Goal: Task Accomplishment & Management: Manage account settings

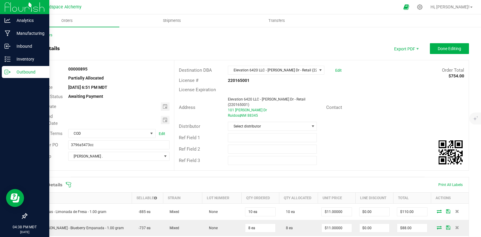
click at [9, 71] on icon at bounding box center [9, 71] width 1 height 1
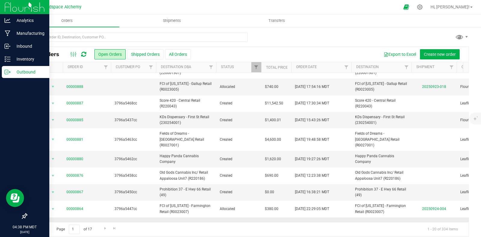
scroll to position [113, 0]
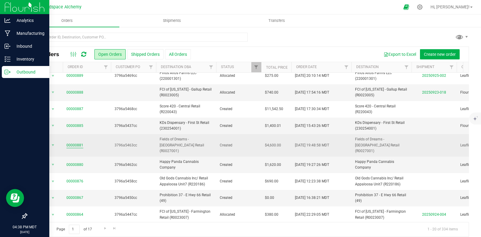
click at [75, 143] on link "00000881" at bounding box center [74, 146] width 17 height 6
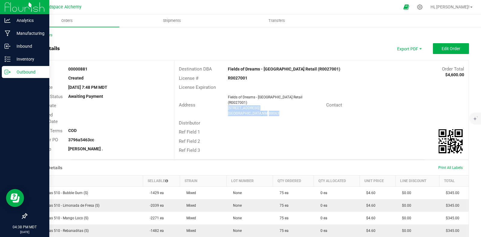
drag, startPoint x: 239, startPoint y: 104, endPoint x: 224, endPoint y: 105, distance: 14.1
click at [225, 105] on div "Fields of Dreams - [GEOGRAPHIC_DATA] Retail (R0027001) [STREET_ADDRESS]" at bounding box center [275, 106] width 101 height 22
copy ngx-name-and-address "[STREET_ADDRESS]"
drag, startPoint x: 90, startPoint y: 68, endPoint x: 66, endPoint y: 67, distance: 24.3
click at [66, 67] on div "00000881" at bounding box center [119, 69] width 111 height 6
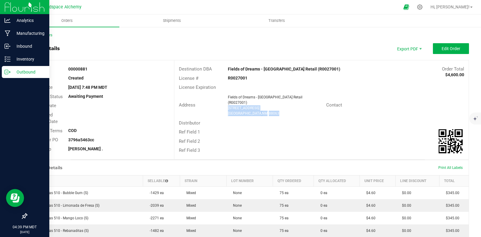
copy strong "00000881"
click at [104, 51] on div "Order details Export PDF Edit Order" at bounding box center [247, 48] width 442 height 11
click at [445, 49] on span "Edit Order" at bounding box center [450, 48] width 19 height 5
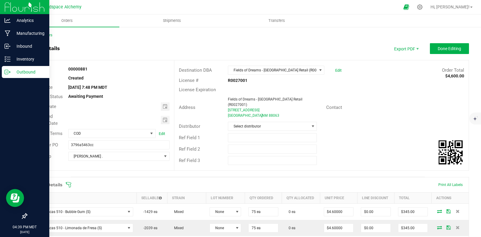
scroll to position [188, 0]
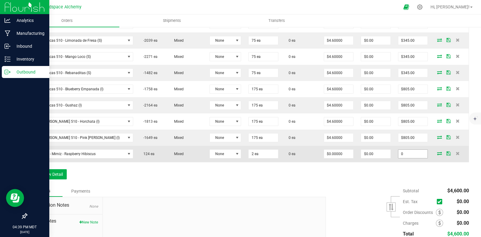
click at [406, 150] on input "0" at bounding box center [412, 154] width 29 height 8
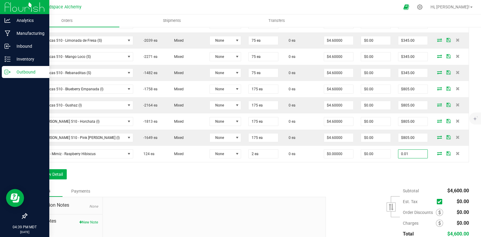
type input "0.01"
type input "$0.00500"
type input "$0.01"
click at [426, 170] on div "Order Details Print All Labels Item Sellable Strain Lot Number Qty Ordered Qty …" at bounding box center [247, 87] width 442 height 196
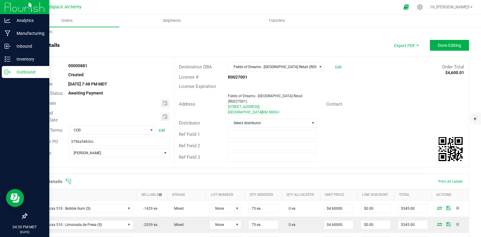
scroll to position [0, 0]
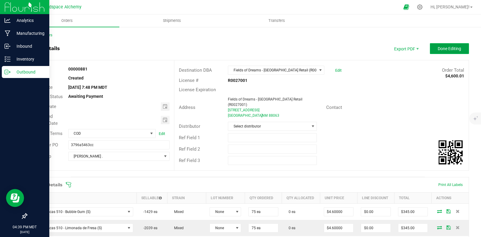
click at [437, 48] on span "Done Editing" at bounding box center [448, 48] width 23 height 5
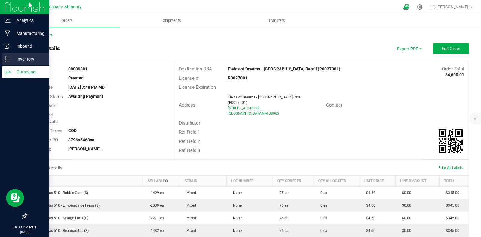
click at [10, 58] on icon at bounding box center [8, 59] width 6 height 6
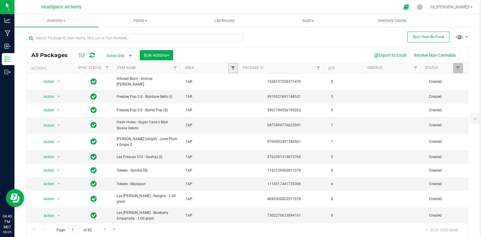
click at [230, 66] on span "Filter" at bounding box center [232, 68] width 5 height 5
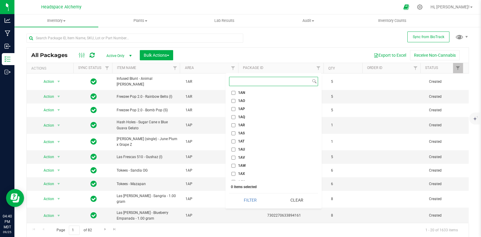
scroll to position [375, 0]
click at [235, 98] on label "1AN" at bounding box center [238, 100] width 14 height 4
click at [235, 98] on input "1AN" at bounding box center [233, 100] width 4 height 4
checkbox input "true"
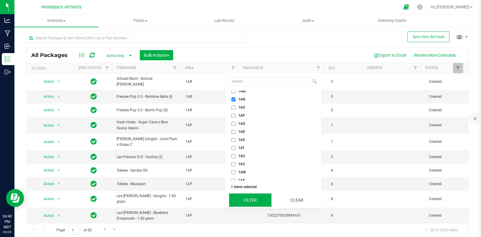
click at [249, 199] on button "Filter" at bounding box center [250, 200] width 42 height 13
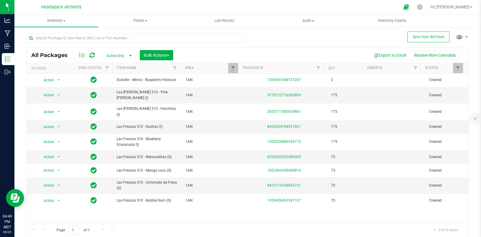
click at [92, 55] on icon at bounding box center [92, 55] width 5 height 6
click at [170, 55] on button "Bulk Actions" at bounding box center [156, 55] width 33 height 10
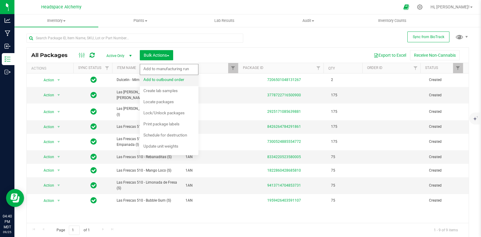
click at [165, 79] on span "Add to outbound order" at bounding box center [163, 79] width 41 height 5
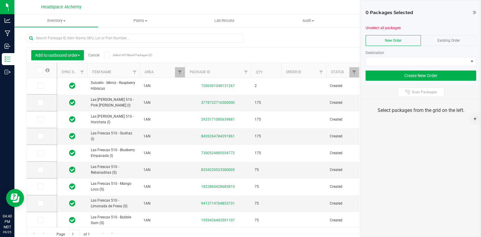
click at [445, 38] on span "Existing Order" at bounding box center [448, 40] width 23 height 4
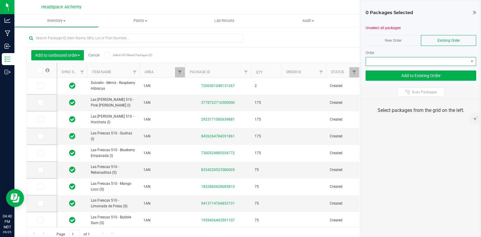
click at [452, 62] on span at bounding box center [417, 61] width 102 height 8
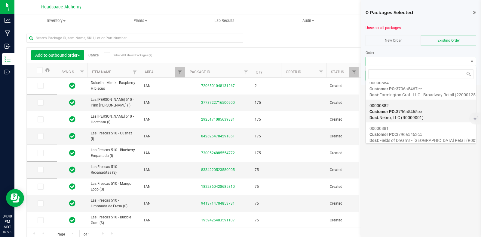
scroll to position [225, 0]
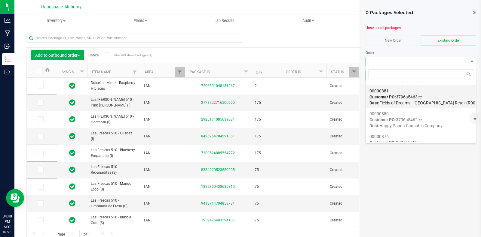
click at [425, 96] on div "00000881 Customer PO: 3796a5463cc Dest: Fields of Dreams - [GEOGRAPHIC_DATA] Re…" at bounding box center [420, 97] width 103 height 23
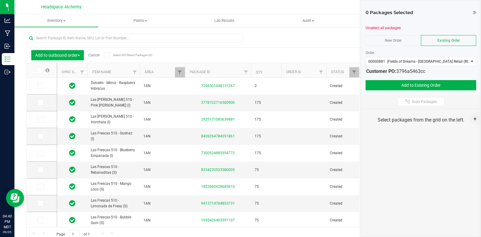
click at [337, 50] on div "Add to outbound order Cancel Select All Filtered Packages (9) Add to manufactur…" at bounding box center [248, 55] width 442 height 15
click at [106, 55] on icon at bounding box center [107, 55] width 4 height 0
click at [0, 0] on input "Select All Filtered Packages (9)" at bounding box center [0, 0] width 0 height 0
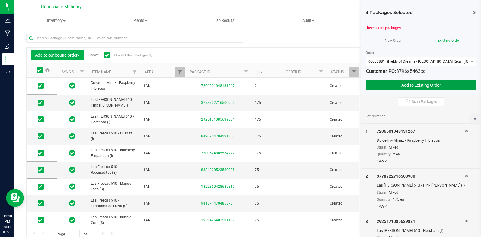
click at [416, 84] on button "Add to Existing Order" at bounding box center [420, 85] width 111 height 10
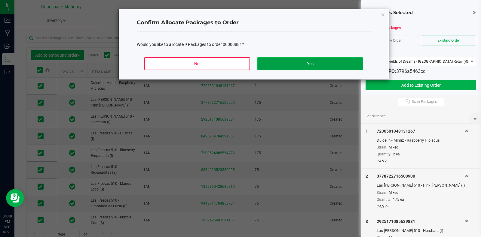
click at [303, 59] on button "Yes" at bounding box center [309, 63] width 105 height 13
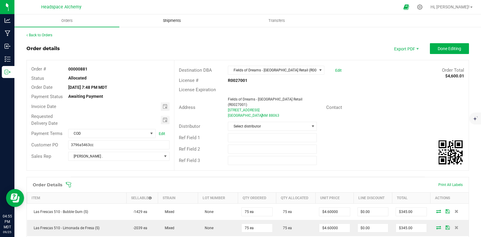
click at [181, 20] on span "Shipments" at bounding box center [172, 20] width 34 height 5
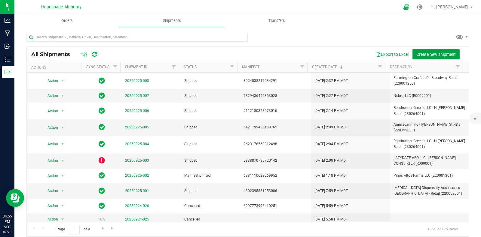
click at [430, 52] on span "Create new shipment" at bounding box center [435, 54] width 39 height 5
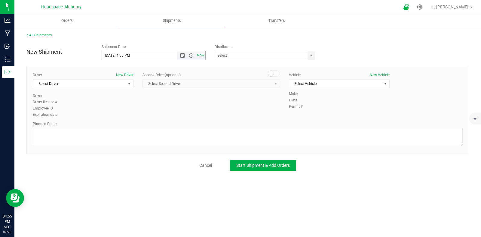
click at [182, 52] on span "Now" at bounding box center [191, 55] width 28 height 8
click at [181, 54] on span "Open the date view" at bounding box center [182, 55] width 5 height 5
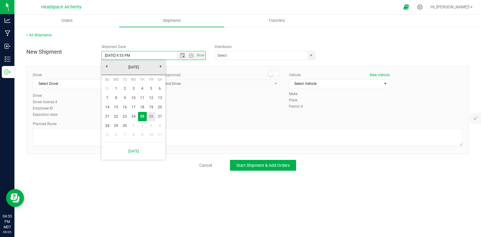
click at [151, 116] on link "26" at bounding box center [151, 116] width 9 height 9
type input "[DATE] 4:55 PM"
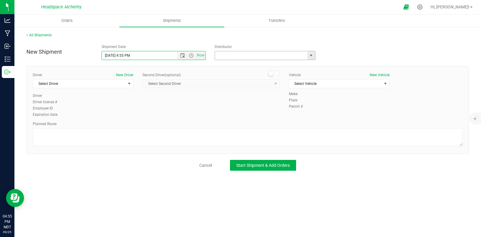
click at [234, 58] on input "text" at bounding box center [260, 55] width 90 height 8
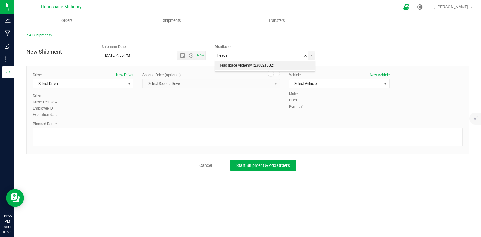
click at [240, 64] on li "Headspace Alchemy (230021002)" at bounding box center [265, 65] width 100 height 9
type input "Headspace Alchemy (230021002)"
click at [126, 83] on span "select" at bounding box center [130, 84] width 8 height 8
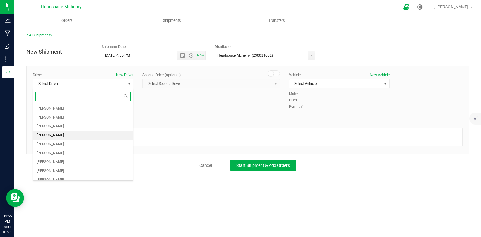
click at [53, 132] on span "[PERSON_NAME]" at bounding box center [50, 136] width 27 height 8
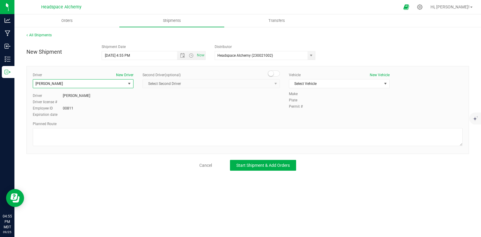
click at [82, 87] on span "[PERSON_NAME]" at bounding box center [79, 84] width 93 height 8
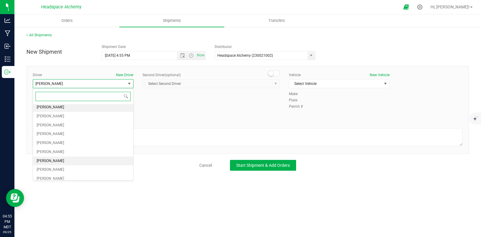
scroll to position [37, 0]
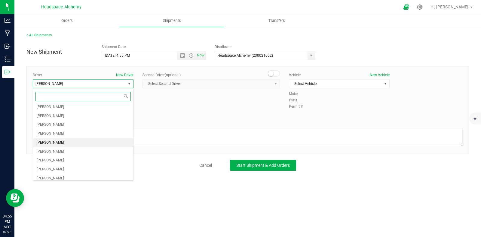
click at [59, 143] on span "[PERSON_NAME]" at bounding box center [50, 143] width 27 height 8
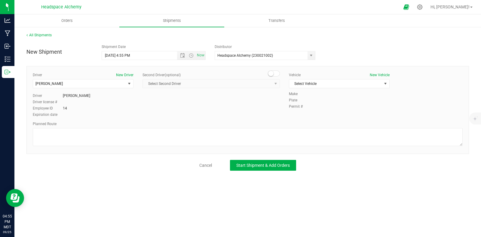
click at [274, 73] on span at bounding box center [274, 74] width 12 height 6
click at [272, 85] on span "select" at bounding box center [276, 84] width 8 height 8
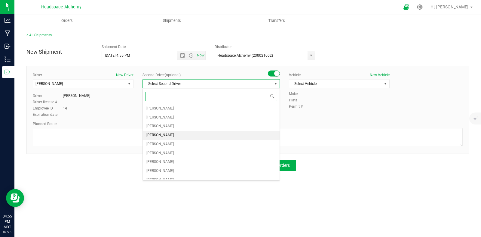
click at [160, 135] on span "[PERSON_NAME]" at bounding box center [159, 136] width 27 height 8
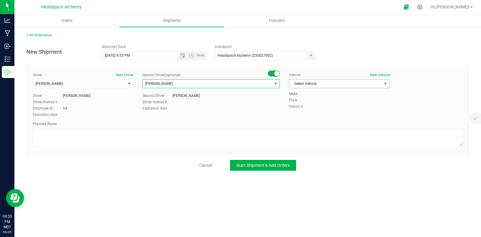
click at [339, 84] on span "Select Vehicle" at bounding box center [335, 84] width 93 height 8
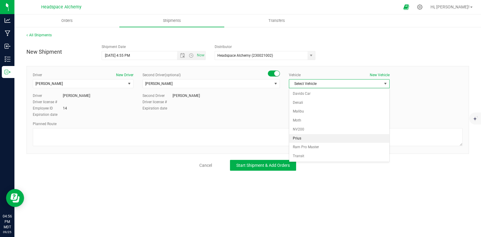
click at [299, 136] on li "Prius" at bounding box center [339, 138] width 100 height 9
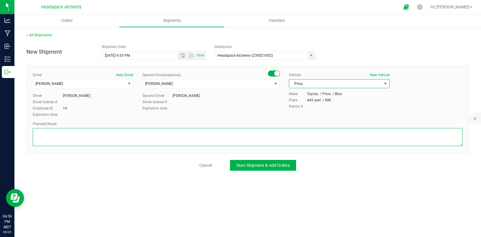
click at [220, 130] on textarea at bounding box center [248, 137] width 430 height 18
paste textarea "[STREET_ADDRESS]  Get on I-10 E from S Main St 6 min (2.4 mi)  Follow I-10 E …"
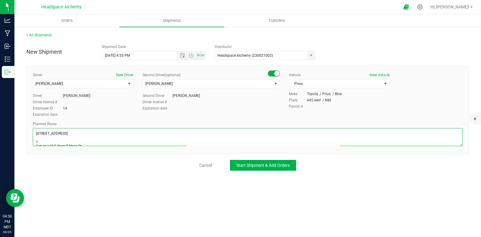
scroll to position [58, 0]
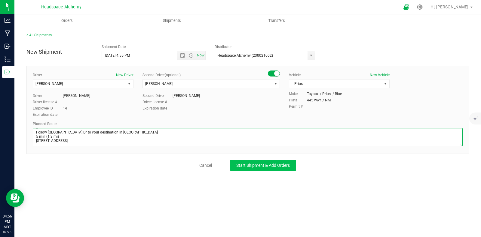
type textarea "[STREET_ADDRESS]  Get on I-10 E from S Main St 6 min (2.4 mi)  Follow I-10 E …"
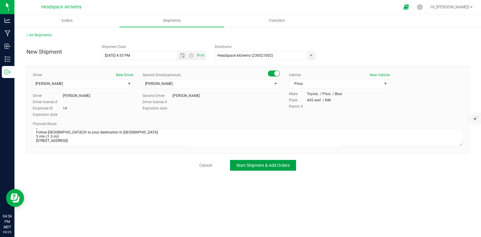
click at [262, 169] on button "Start Shipment & Add Orders" at bounding box center [263, 165] width 66 height 11
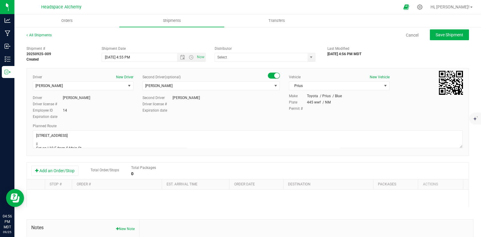
type input "Headspace Alchemy (230021002)"
click at [58, 166] on div "Add an Order/Stop Total Order/Stops Total Packages 0" at bounding box center [247, 171] width 433 height 11
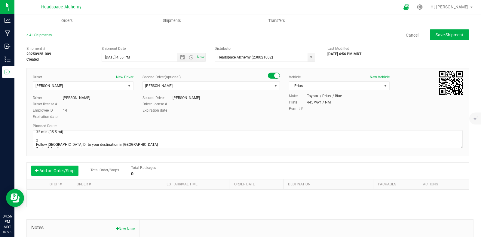
click at [56, 170] on button "Add an Order/Stop" at bounding box center [54, 171] width 47 height 10
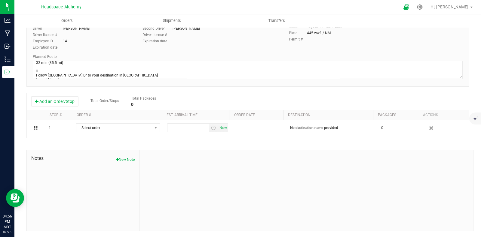
scroll to position [70, 0]
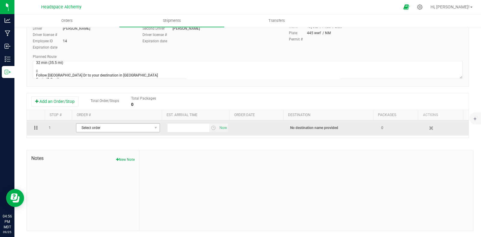
click at [143, 129] on span "Select order" at bounding box center [114, 128] width 76 height 8
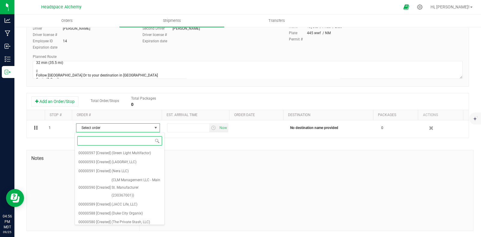
scroll to position [703, 0]
click at [100, 140] on input at bounding box center [119, 140] width 85 height 9
paste input "[STREET_ADDRESS]  Get on I-10 E from S Main St 6 min (2.4 mi)  Follow I-10 E …"
type input "[STREET_ADDRESS]  Get on I-10 E from S Main St 6 min (2.4 mi)  Follow I-10 E …"
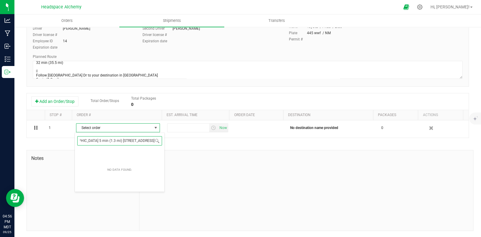
scroll to position [0, 0]
click at [119, 138] on input "[STREET_ADDRESS]  Get on I-10 E from S Main St 6 min (2.4 mi)  Follow I-10 E …" at bounding box center [119, 140] width 85 height 9
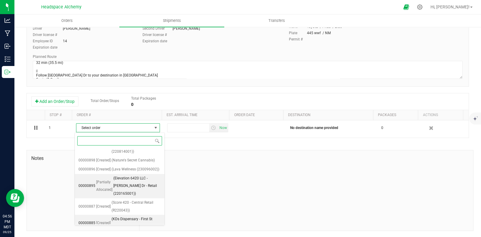
scroll to position [165, 0]
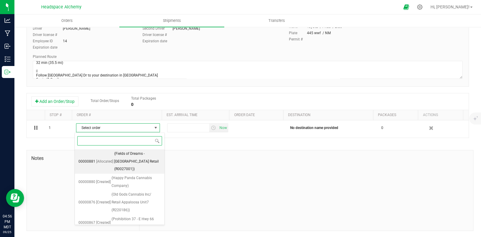
click at [129, 163] on span "(Fields of Dreams - [GEOGRAPHIC_DATA] Retail (R0027001))" at bounding box center [137, 161] width 47 height 23
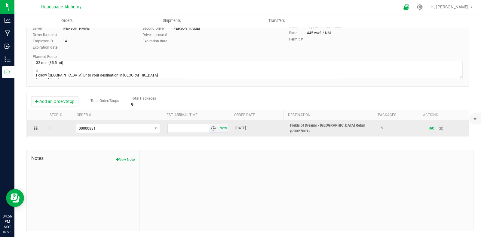
click at [221, 128] on span "Now" at bounding box center [223, 128] width 10 height 9
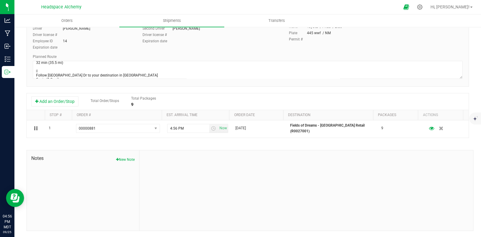
scroll to position [0, 0]
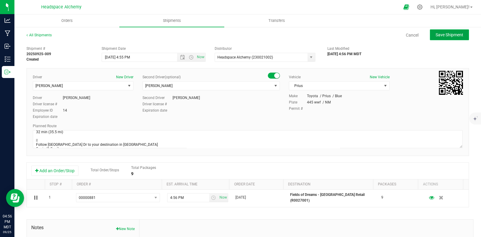
click at [440, 32] on span "Save Shipment" at bounding box center [449, 34] width 28 height 5
type input "[DATE] 10:55 PM"
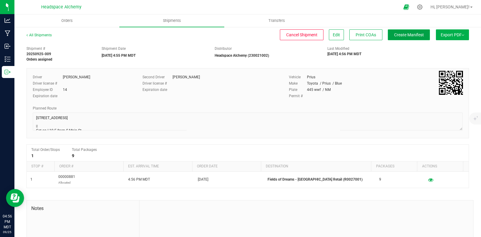
click at [404, 34] on span "Create Manifest" at bounding box center [409, 34] width 30 height 5
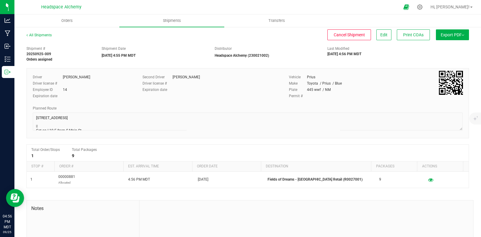
click at [445, 37] on button "Export PDF" at bounding box center [452, 34] width 33 height 11
click at [437, 50] on li "Manifest by Package ID" at bounding box center [450, 48] width 61 height 9
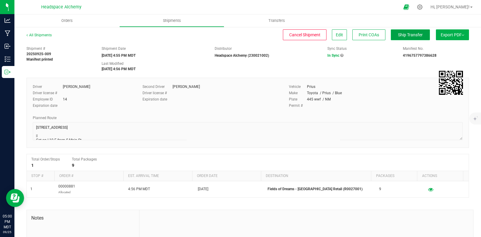
click at [400, 29] on button "Ship Transfer" at bounding box center [409, 34] width 39 height 11
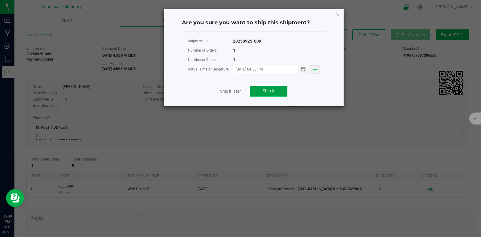
click at [274, 92] on button "Ship it" at bounding box center [269, 91] width 38 height 11
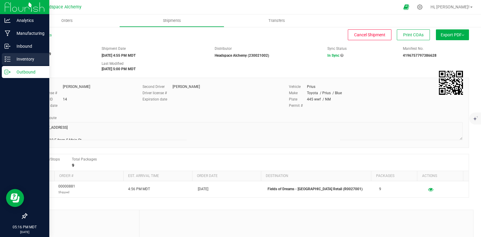
click at [11, 62] on p "Inventory" at bounding box center [29, 59] width 36 height 7
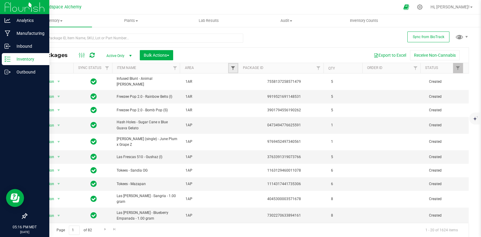
click at [230, 67] on span "Filter" at bounding box center [232, 68] width 5 height 5
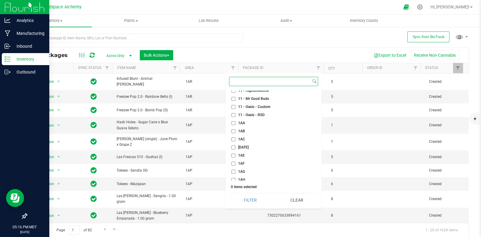
scroll to position [300, 0]
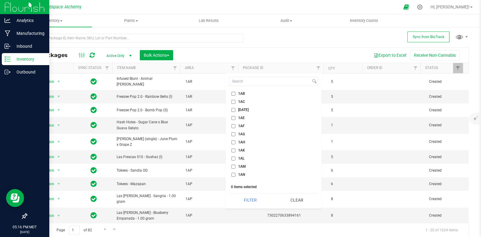
click at [273, 50] on div "Export to Excel Receive Non-Cannabis" at bounding box center [321, 55] width 286 height 10
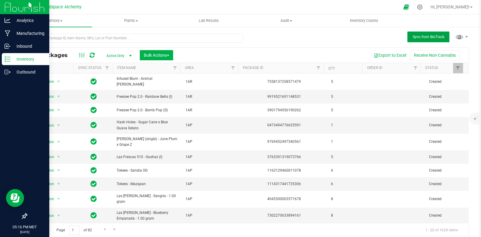
click at [423, 37] on span "Sync from BioTrack" at bounding box center [428, 37] width 32 height 4
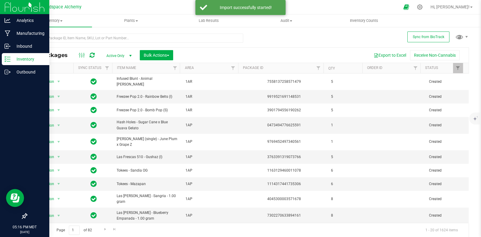
click at [94, 54] on div at bounding box center [87, 55] width 20 height 7
click at [94, 55] on icon at bounding box center [92, 55] width 5 height 6
click at [235, 70] on div at bounding box center [235, 68] width 3 height 11
click at [230, 68] on span "Filter" at bounding box center [232, 68] width 5 height 5
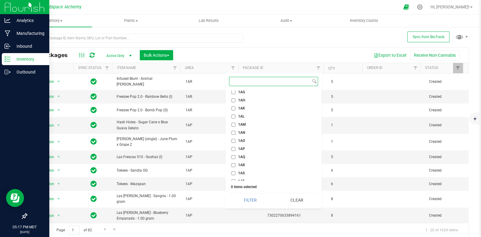
scroll to position [338, 0]
click at [243, 127] on span "1AM" at bounding box center [242, 129] width 8 height 4
click at [235, 127] on input "1AM" at bounding box center [233, 129] width 4 height 4
checkbox input "true"
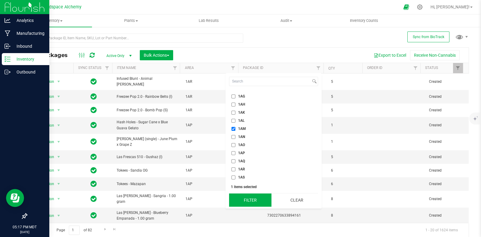
click at [252, 200] on button "Filter" at bounding box center [250, 200] width 42 height 13
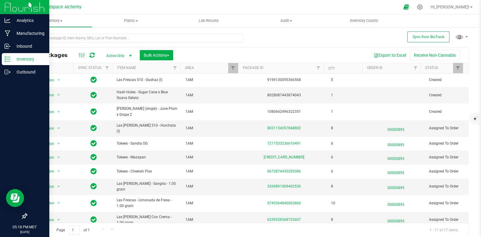
click at [93, 55] on icon at bounding box center [92, 55] width 5 height 6
click at [158, 54] on span "Bulk Actions" at bounding box center [157, 55] width 26 height 5
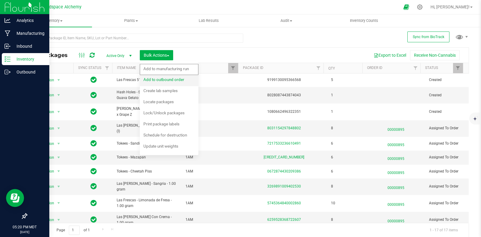
click at [173, 81] on span "Add to outbound order" at bounding box center [163, 79] width 41 height 5
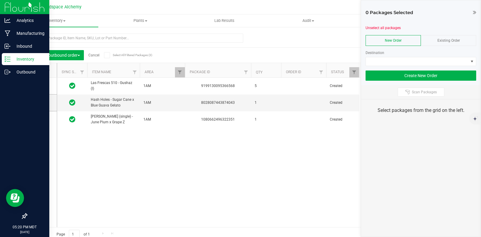
click at [451, 39] on span "Existing Order" at bounding box center [448, 40] width 23 height 4
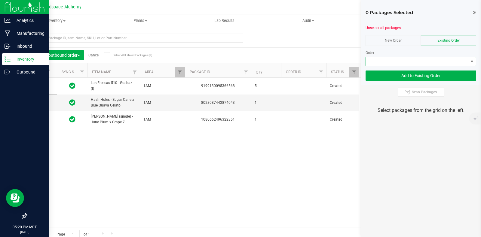
click at [448, 63] on span at bounding box center [417, 61] width 102 height 8
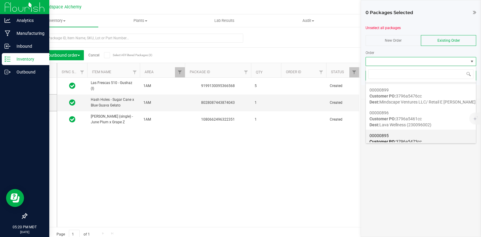
scroll to position [37, 0]
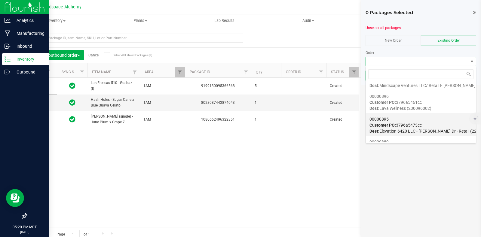
click at [427, 124] on div "00000895 Customer PO: 3796a5473cc Dest: Elevation 6420 LLC - [PERSON_NAME] Dr -…" at bounding box center [420, 125] width 103 height 23
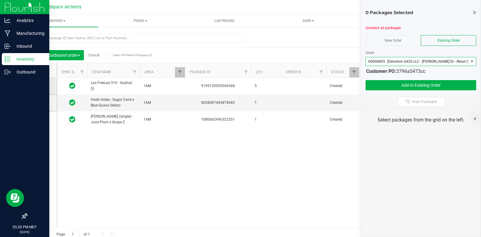
click at [39, 89] on td at bounding box center [42, 86] width 30 height 17
click at [107, 55] on icon at bounding box center [107, 55] width 4 height 0
click at [0, 0] on input "Select All Filtered Packages (3)" at bounding box center [0, 0] width 0 height 0
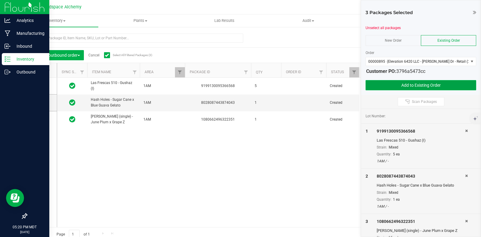
click at [404, 84] on button "Add to Existing Order" at bounding box center [420, 85] width 111 height 10
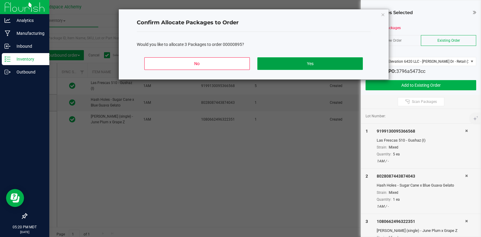
click at [312, 62] on button "Yes" at bounding box center [309, 63] width 105 height 13
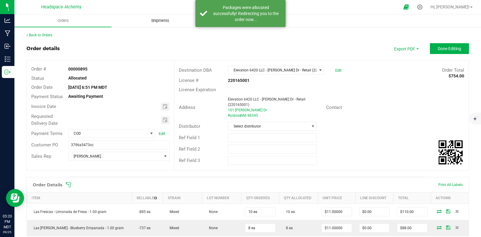
click at [165, 22] on span "Shipments" at bounding box center [160, 20] width 34 height 5
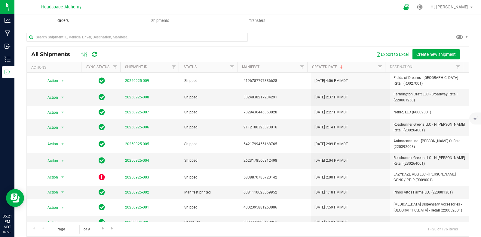
click at [63, 17] on uib-tab-heading "Orders" at bounding box center [63, 21] width 96 height 12
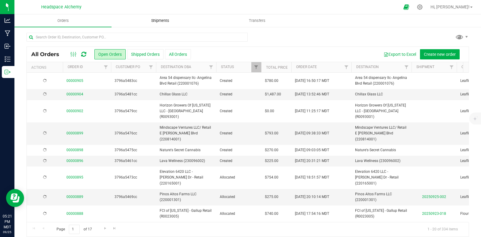
click at [166, 17] on uib-tab-heading "Shipments" at bounding box center [160, 21] width 96 height 12
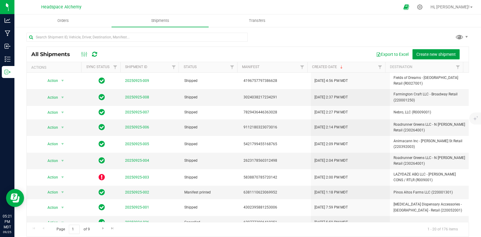
click at [436, 56] on span "Create new shipment" at bounding box center [435, 54] width 39 height 5
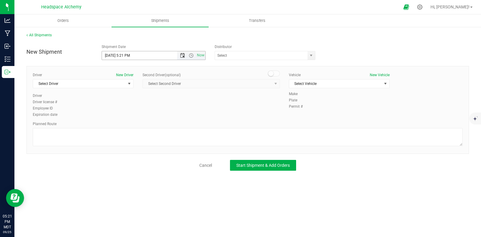
click at [183, 53] on span "Open the date view" at bounding box center [182, 55] width 5 height 5
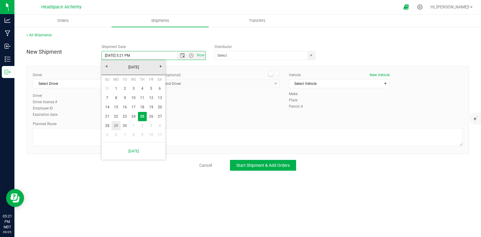
click at [118, 126] on link "29" at bounding box center [115, 125] width 9 height 9
type input "[DATE] 5:21 PM"
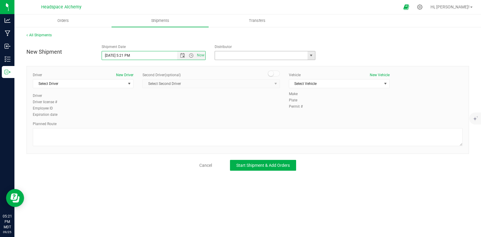
click at [232, 54] on input "text" at bounding box center [260, 55] width 90 height 8
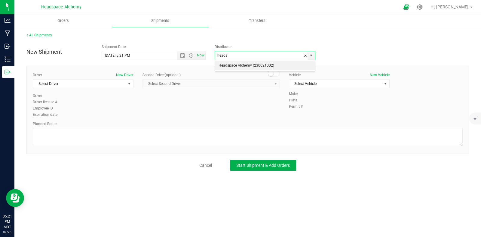
click at [234, 65] on li "Headspace Alchemy (230021002)" at bounding box center [265, 65] width 100 height 9
type input "Headspace Alchemy (230021002)"
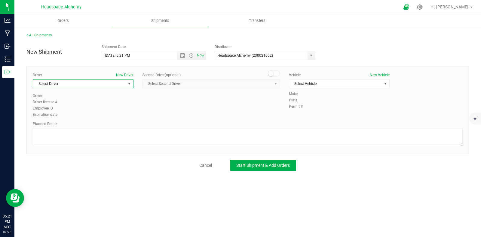
click at [113, 86] on span "Select Driver" at bounding box center [79, 84] width 93 height 8
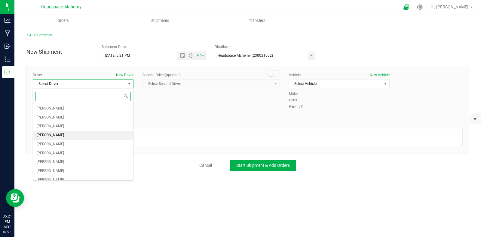
click at [50, 135] on span "[PERSON_NAME]" at bounding box center [50, 136] width 27 height 8
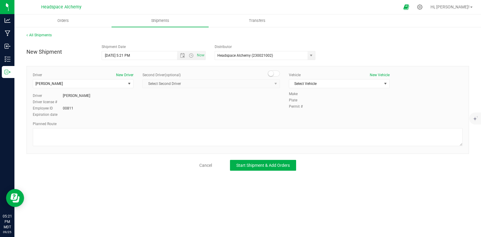
click at [270, 73] on small at bounding box center [270, 73] width 5 height 5
click at [263, 81] on span "Select Second Driver" at bounding box center [207, 84] width 129 height 8
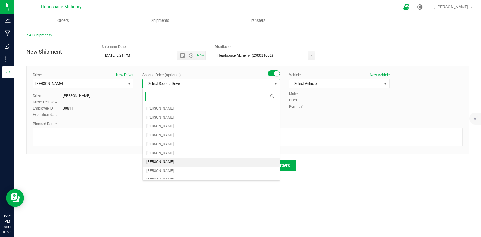
click at [163, 162] on span "[PERSON_NAME]" at bounding box center [159, 162] width 27 height 8
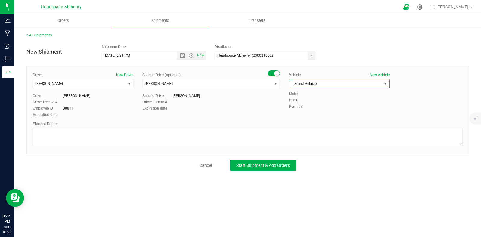
click at [330, 80] on span "Select Vehicle" at bounding box center [335, 84] width 93 height 8
click at [298, 156] on li "Transit" at bounding box center [339, 156] width 100 height 9
click at [258, 146] on div at bounding box center [248, 138] width 430 height 20
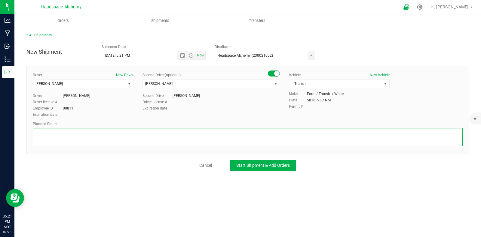
click at [256, 143] on textarea at bounding box center [248, 137] width 430 height 18
paste textarea "[STREET_ADDRESS]  Get on I-25 N from S [GEOGRAPHIC_DATA] St 11 min (4.1 mi)  …"
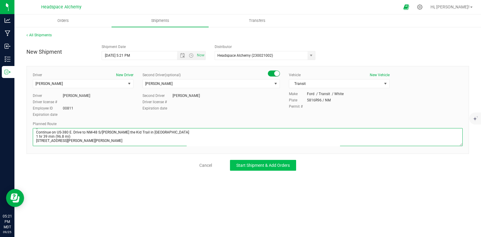
type textarea "[STREET_ADDRESS]  Get on I-25 N from S [GEOGRAPHIC_DATA] St 11 min (4.1 mi)  …"
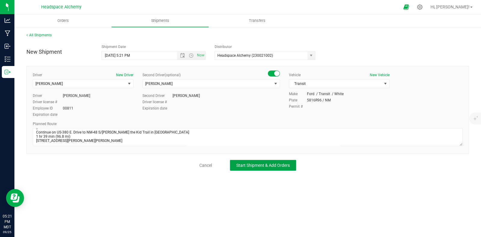
click at [269, 168] on button "Start Shipment & Add Orders" at bounding box center [263, 165] width 66 height 11
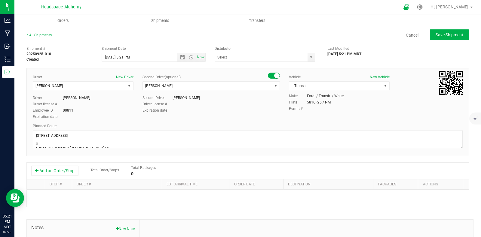
type input "Headspace Alchemy (230021002)"
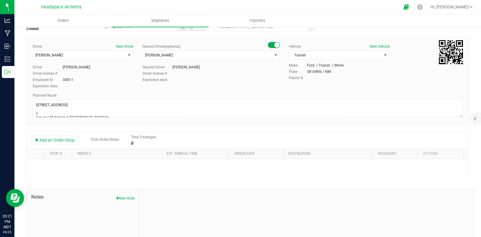
scroll to position [37, 0]
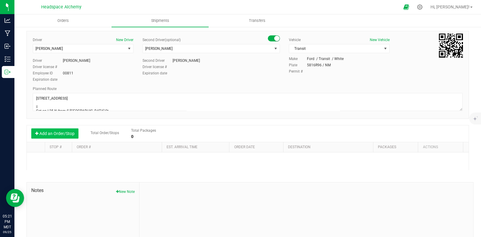
click at [66, 133] on button "Add an Order/Stop" at bounding box center [54, 134] width 47 height 10
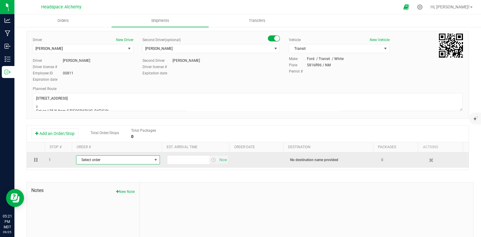
click at [146, 157] on span "Select order" at bounding box center [114, 160] width 76 height 8
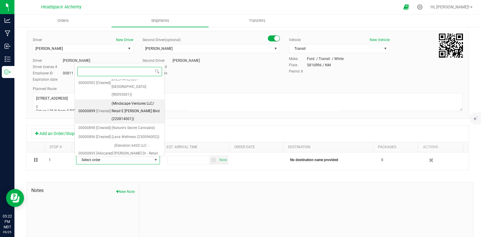
scroll to position [91, 0]
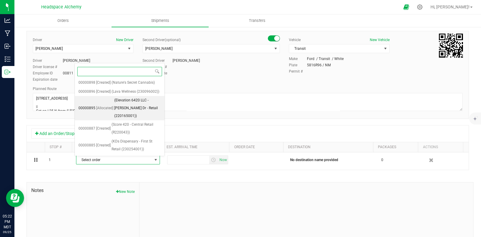
click at [131, 109] on span "(Elevation 6420 LLC - [PERSON_NAME] Dr - Retail (220165001))" at bounding box center [137, 108] width 47 height 23
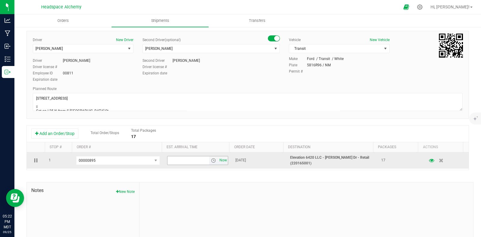
click at [219, 163] on span "Now" at bounding box center [223, 160] width 10 height 9
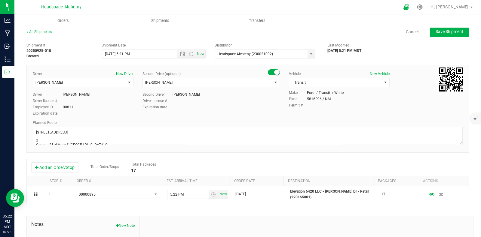
scroll to position [0, 0]
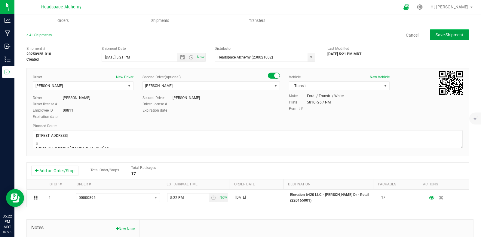
click at [441, 34] on span "Save Shipment" at bounding box center [449, 34] width 28 height 5
type input "[DATE] 11:21 PM"
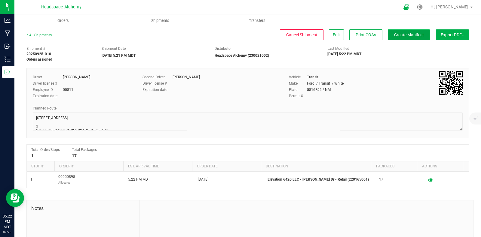
click at [408, 36] on span "Create Manifest" at bounding box center [409, 34] width 30 height 5
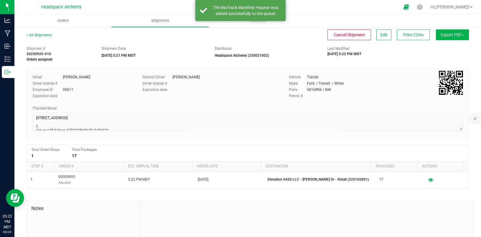
click at [453, 34] on span "Export PDF" at bounding box center [451, 34] width 23 height 5
click at [441, 48] on span "Manifest by Package ID" at bounding box center [443, 48] width 38 height 4
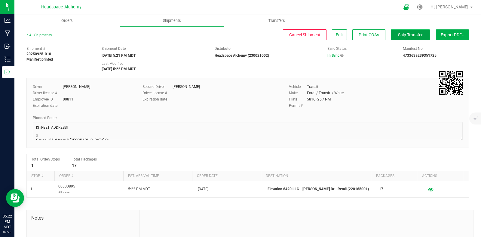
click at [400, 36] on span "Ship Transfer" at bounding box center [410, 34] width 25 height 5
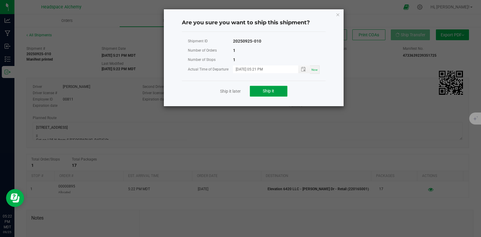
click at [270, 89] on span "Ship it" at bounding box center [268, 91] width 11 height 5
click at [337, 14] on icon "Close" at bounding box center [338, 14] width 4 height 7
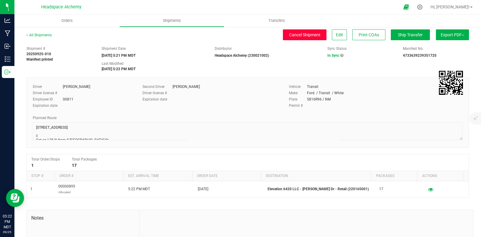
click at [298, 38] on button "Cancel Shipment" at bounding box center [305, 34] width 44 height 11
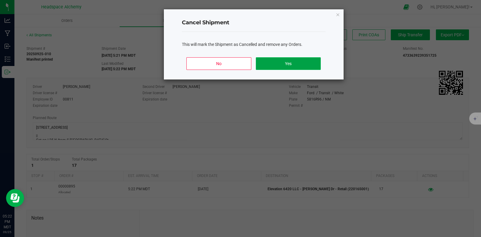
click at [298, 64] on button "Yes" at bounding box center [288, 63] width 65 height 13
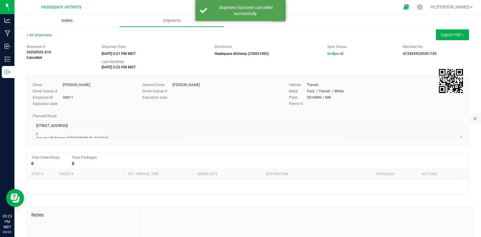
click at [69, 21] on span "Orders" at bounding box center [67, 20] width 28 height 5
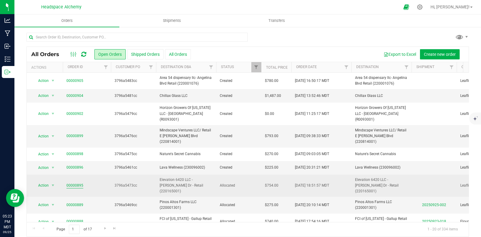
click at [75, 183] on link "00000895" at bounding box center [74, 186] width 17 height 6
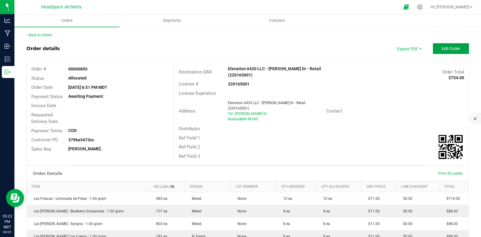
click at [441, 49] on span "Edit Order" at bounding box center [450, 48] width 19 height 5
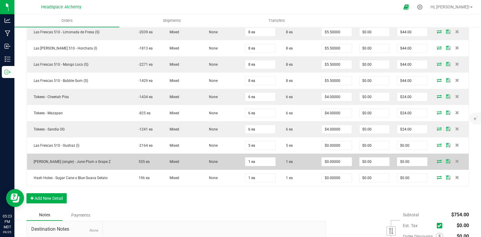
scroll to position [300, 0]
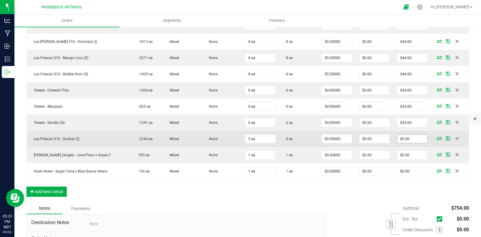
click at [406, 135] on input "$0.00" at bounding box center [412, 139] width 30 height 8
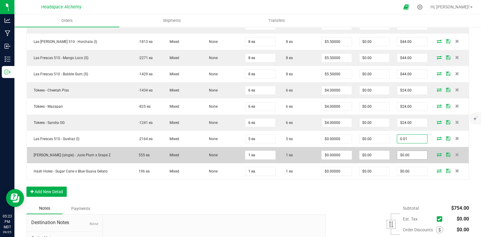
type input "0.01"
type input "$0.00200"
type input "$0.01"
click at [406, 151] on input "0" at bounding box center [412, 155] width 30 height 8
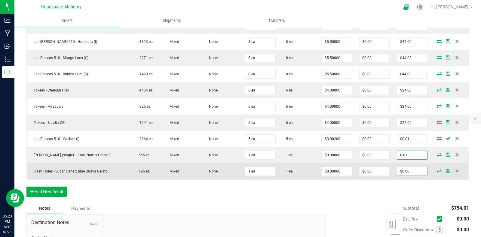
type input "0.01"
type input "$0.01000"
type input "$0.01"
click at [408, 167] on input "0" at bounding box center [412, 171] width 30 height 8
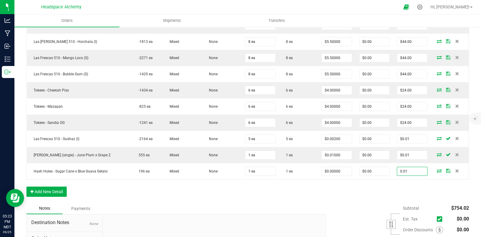
type input "0.01"
type input "$0.01000"
type input "$0.01"
click at [355, 195] on div "Order Details Print All Labels Item Sellable Strain Lot Number Qty Ordered Qty …" at bounding box center [247, 40] width 442 height 326
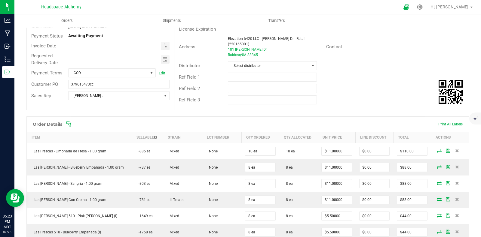
scroll to position [0, 0]
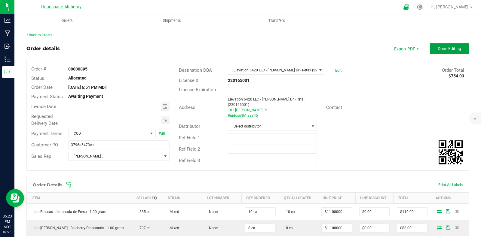
click at [454, 46] on span "Done Editing" at bounding box center [448, 48] width 23 height 5
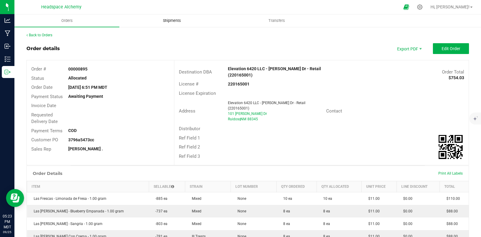
click at [175, 18] on span "Shipments" at bounding box center [172, 20] width 34 height 5
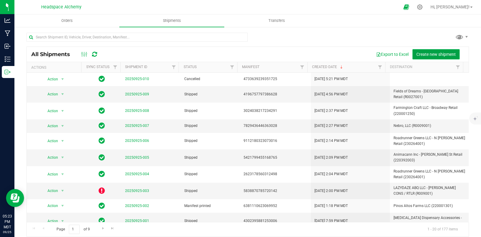
click at [425, 55] on span "Create new shipment" at bounding box center [435, 54] width 39 height 5
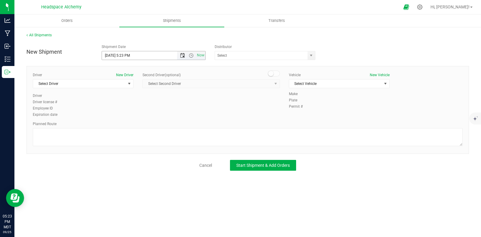
click at [183, 55] on span "Open the date view" at bounding box center [182, 55] width 5 height 5
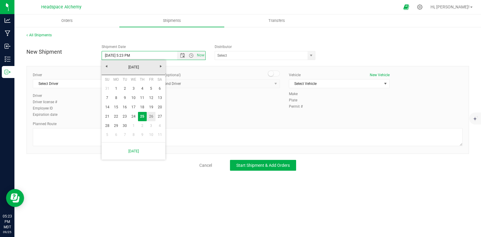
click at [150, 116] on link "26" at bounding box center [151, 116] width 9 height 9
click at [180, 53] on span "Open the date view" at bounding box center [182, 55] width 5 height 5
click at [117, 126] on link "29" at bounding box center [115, 125] width 9 height 9
type input "[DATE] 5:23 PM"
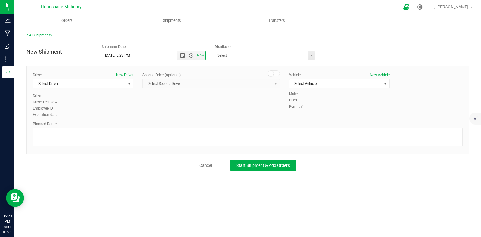
click at [309, 55] on span "select" at bounding box center [310, 55] width 5 height 5
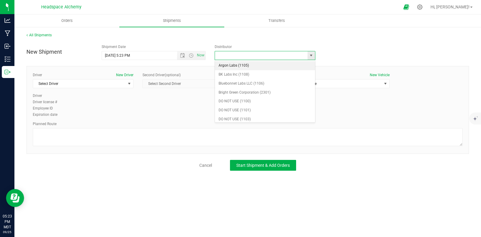
click at [228, 56] on input "text" at bounding box center [260, 55] width 90 height 8
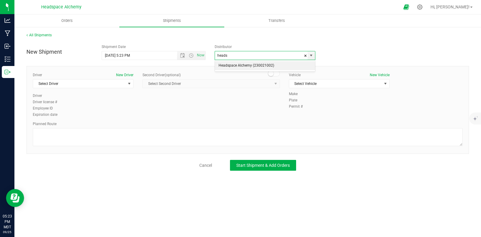
click at [231, 67] on li "Headspace Alchemy (230021002)" at bounding box center [265, 65] width 100 height 9
type input "Headspace Alchemy (230021002)"
click at [119, 86] on span "Select Driver" at bounding box center [79, 84] width 93 height 8
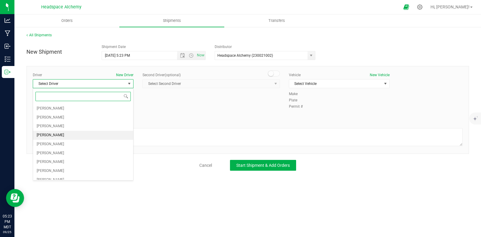
click at [55, 135] on span "[PERSON_NAME]" at bounding box center [50, 136] width 27 height 8
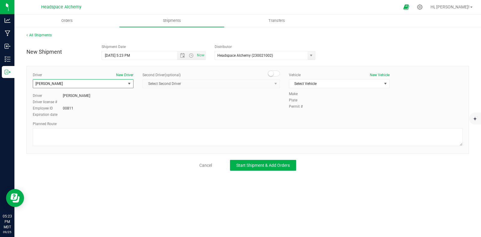
click at [270, 72] on small at bounding box center [270, 73] width 5 height 5
click at [268, 83] on span "Select Second Driver" at bounding box center [207, 84] width 129 height 8
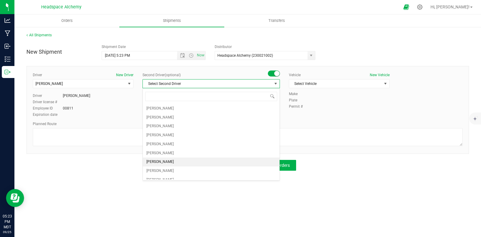
click at [167, 160] on li "[PERSON_NAME]" at bounding box center [211, 162] width 137 height 9
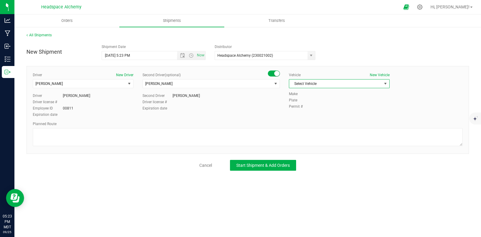
click at [364, 83] on span "Select Vehicle" at bounding box center [335, 84] width 93 height 8
click at [301, 154] on li "Transit" at bounding box center [339, 156] width 100 height 9
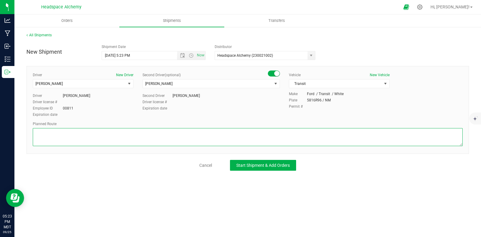
click at [95, 139] on textarea at bounding box center [248, 137] width 430 height 18
paste textarea "[STREET_ADDRESS]  Get on I-25 N from S [GEOGRAPHIC_DATA] St 11 min (4.1 mi)  …"
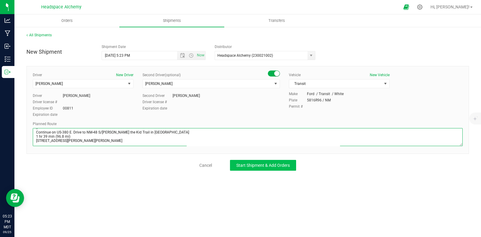
type textarea "[STREET_ADDRESS]  Get on I-25 N from S [GEOGRAPHIC_DATA] St 11 min (4.1 mi)  …"
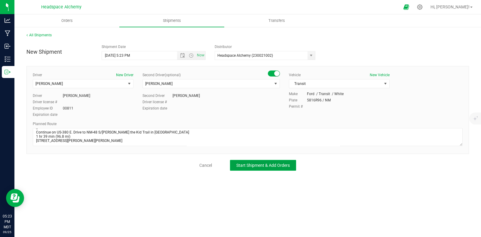
click at [275, 166] on span "Start Shipment & Add Orders" at bounding box center [262, 165] width 53 height 5
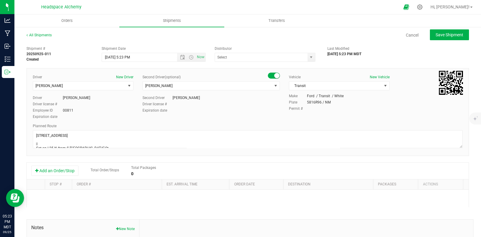
type input "Headspace Alchemy (230021002)"
click at [48, 171] on button "Add an Order/Stop" at bounding box center [54, 171] width 47 height 10
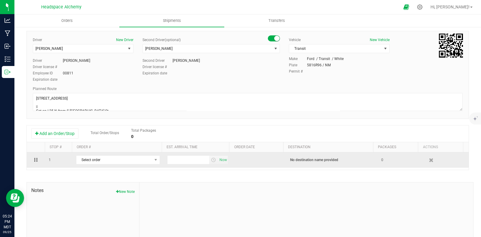
click at [148, 166] on td "Select order 00000905 00000904 00000902 00000899 00000898 00000896 00000895 000…" at bounding box center [117, 160] width 91 height 15
click at [152, 163] on span "select" at bounding box center [156, 160] width 8 height 8
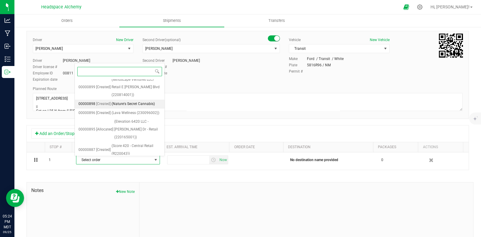
scroll to position [82, 0]
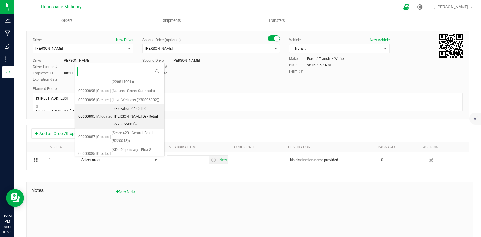
click at [129, 115] on span "(Elevation 6420 LLC - [PERSON_NAME] Dr - Retail (220165001))" at bounding box center [137, 116] width 47 height 23
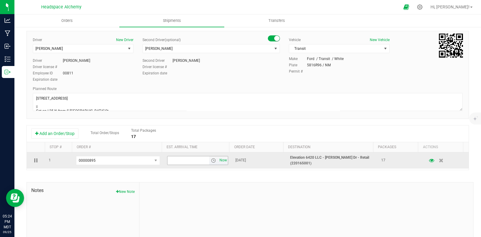
click at [218, 162] on span "Now" at bounding box center [223, 160] width 10 height 9
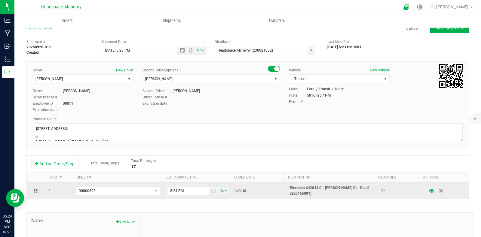
scroll to position [0, 0]
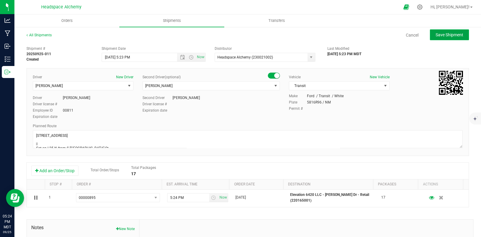
click at [445, 37] on span "Save Shipment" at bounding box center [449, 34] width 28 height 5
type input "[DATE] 11:23 PM"
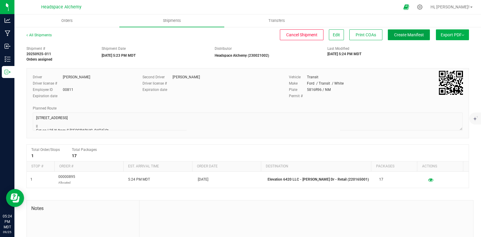
click at [408, 38] on button "Create Manifest" at bounding box center [408, 34] width 42 height 11
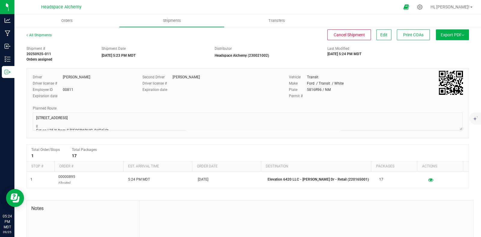
click at [453, 33] on span "Export PDF" at bounding box center [451, 34] width 23 height 5
click at [440, 49] on span "Manifest by Package ID" at bounding box center [443, 48] width 38 height 4
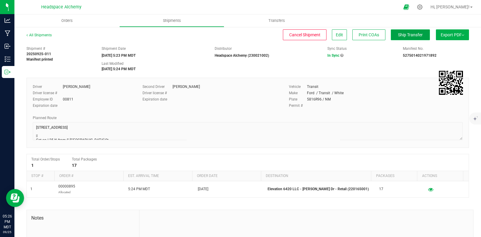
click at [407, 34] on span "Ship Transfer" at bounding box center [410, 34] width 25 height 5
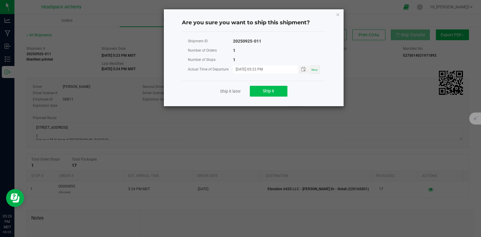
drag, startPoint x: 283, startPoint y: 85, endPoint x: 279, endPoint y: 89, distance: 5.7
click at [283, 85] on div "Ship it later Ship it" at bounding box center [254, 91] width 144 height 21
click at [279, 89] on button "Ship it" at bounding box center [269, 91] width 38 height 11
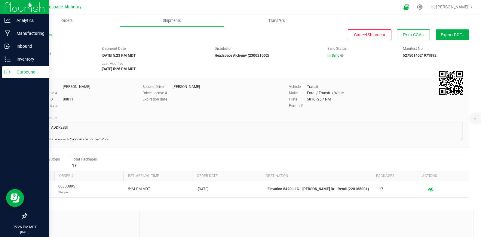
click at [11, 71] on p "Outbound" at bounding box center [29, 71] width 36 height 7
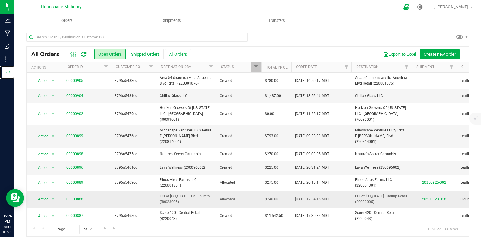
scroll to position [75, 0]
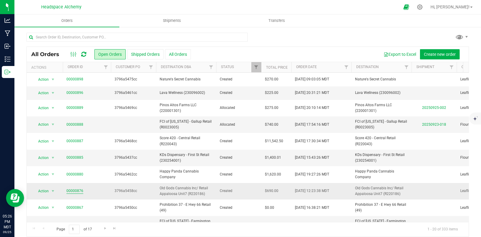
click at [77, 188] on link "00000876" at bounding box center [74, 191] width 17 height 6
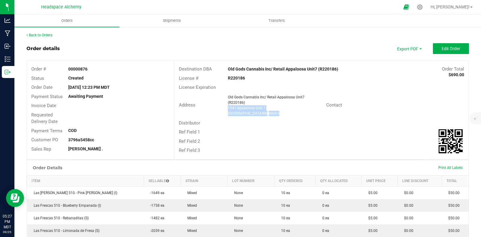
drag, startPoint x: 268, startPoint y: 113, endPoint x: 225, endPoint y: 109, distance: 43.2
click at [228, 109] on ngx-name-and-address "Old Gods Cannabis Inc/ Retail Appaloosa Unit7 (R220186) [STREET_ADDRESS]" at bounding box center [274, 106] width 93 height 22
copy ngx-name-and-address "[STREET_ADDRESS]"
drag, startPoint x: 93, startPoint y: 69, endPoint x: 68, endPoint y: 67, distance: 25.6
click at [67, 67] on div "00000876" at bounding box center [119, 69] width 111 height 6
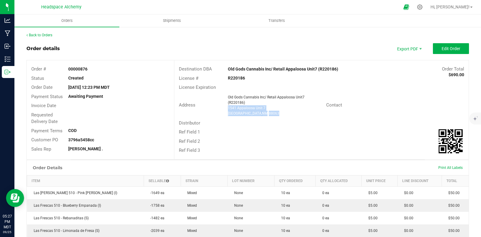
copy strong "00000876"
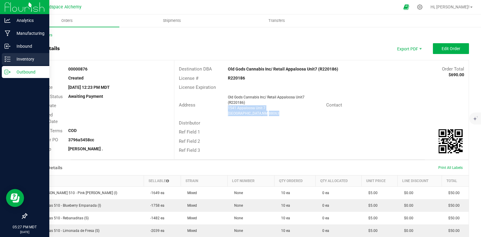
click at [11, 59] on p "Inventory" at bounding box center [29, 59] width 36 height 7
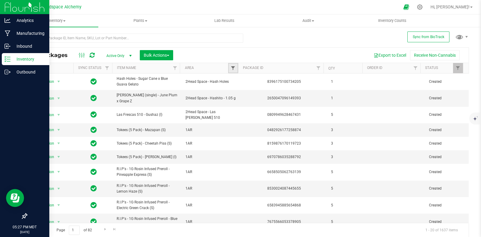
click at [231, 67] on span "Filter" at bounding box center [232, 68] width 5 height 5
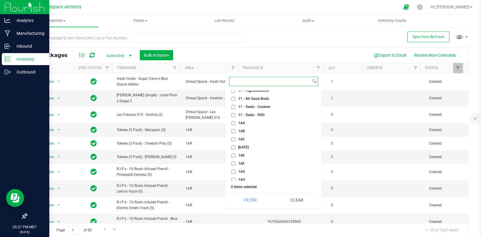
scroll to position [300, 0]
click at [240, 134] on span "1AG" at bounding box center [241, 134] width 7 height 4
click at [235, 134] on input "1AG" at bounding box center [233, 134] width 4 height 4
checkbox input "true"
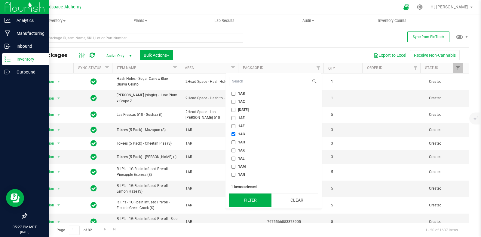
click at [250, 200] on button "Filter" at bounding box center [250, 200] width 42 height 13
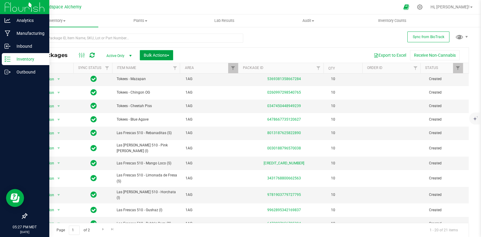
click at [156, 56] on span "Bulk Actions" at bounding box center [157, 55] width 26 height 5
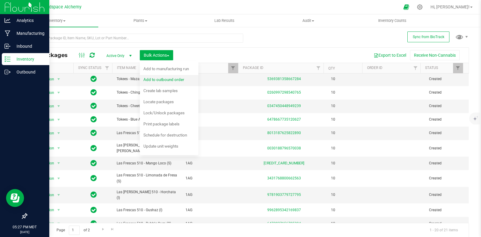
click at [171, 79] on span "Add to outbound order" at bounding box center [163, 79] width 41 height 5
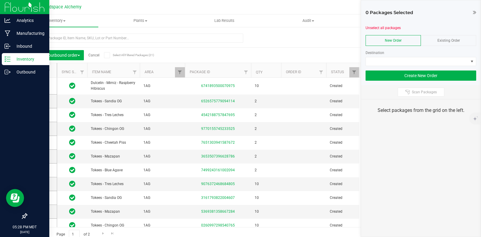
click at [455, 38] on span "Existing Order" at bounding box center [448, 40] width 23 height 4
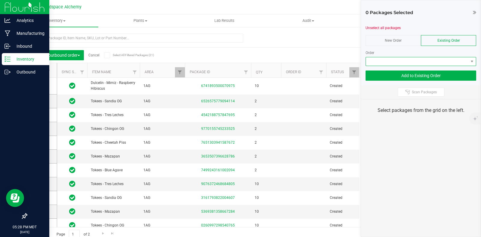
click at [466, 62] on span at bounding box center [417, 61] width 102 height 8
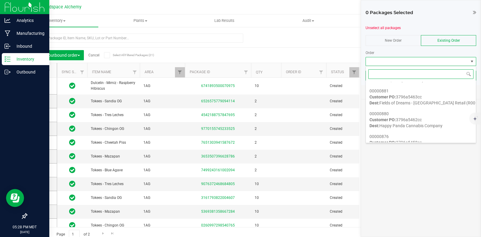
scroll to position [263, 0]
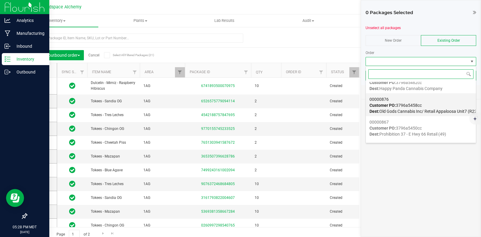
click at [427, 105] on div "00000876 Customer PO: 3796a5458cc Dest: Old Gods Cannabis Inc/ Retail Appaloosa…" at bounding box center [420, 105] width 103 height 23
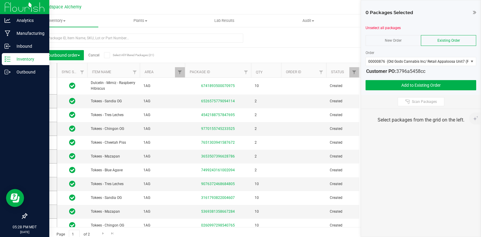
click at [106, 55] on icon at bounding box center [107, 55] width 4 height 0
click at [0, 0] on input "Select All Filtered Packages (21)" at bounding box center [0, 0] width 0 height 0
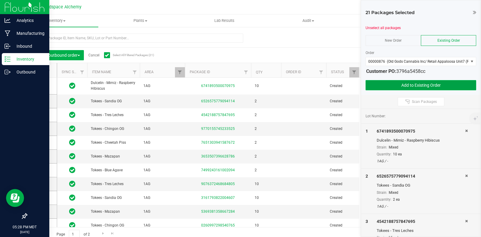
click at [423, 86] on button "Add to Existing Order" at bounding box center [420, 85] width 111 height 10
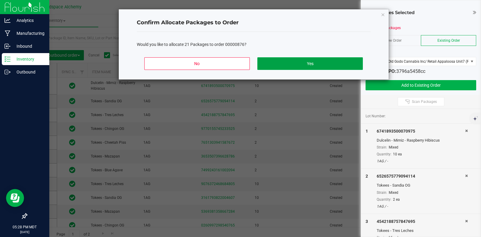
click at [299, 56] on div "No Yes" at bounding box center [254, 66] width 234 height 27
click at [305, 62] on button "Yes" at bounding box center [309, 63] width 105 height 13
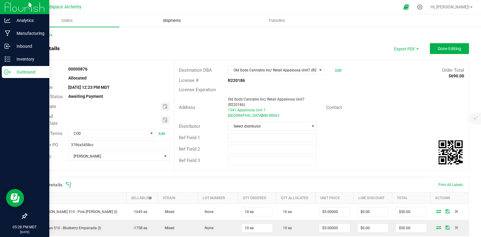
click at [168, 22] on span "Shipments" at bounding box center [172, 20] width 34 height 5
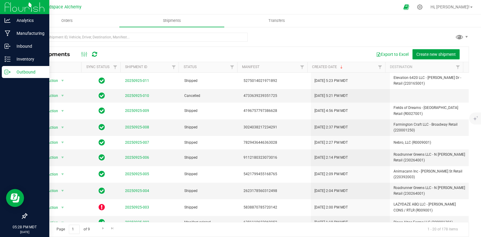
click at [422, 55] on span "Create new shipment" at bounding box center [435, 54] width 39 height 5
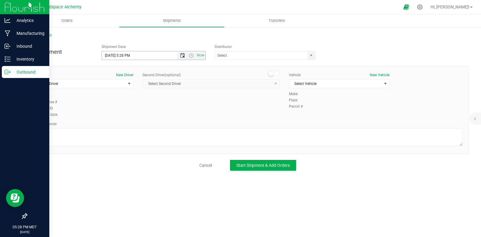
click at [180, 56] on span "Open the date view" at bounding box center [182, 55] width 5 height 5
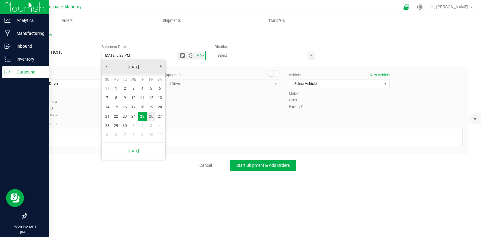
click at [149, 117] on link "26" at bounding box center [151, 116] width 9 height 9
type input "[DATE] 5:28 PM"
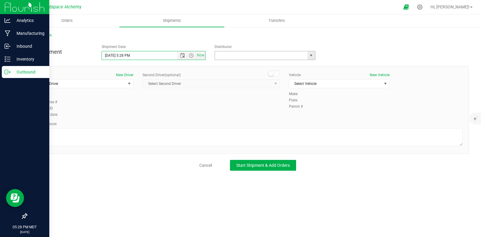
click at [266, 59] on input "text" at bounding box center [260, 55] width 90 height 8
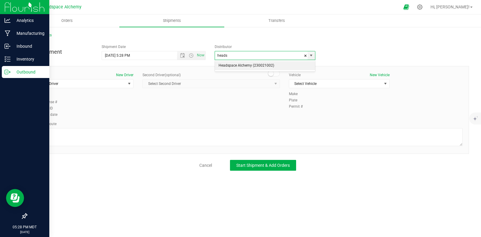
click at [226, 66] on li "Headspace Alchemy (230021002)" at bounding box center [265, 65] width 100 height 9
type input "Headspace Alchemy (230021002)"
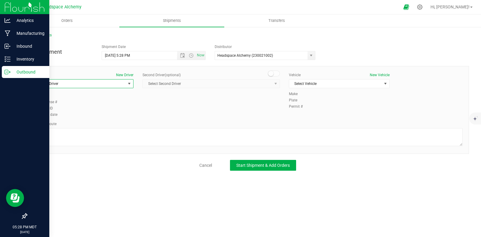
click at [126, 82] on span "select" at bounding box center [130, 84] width 8 height 8
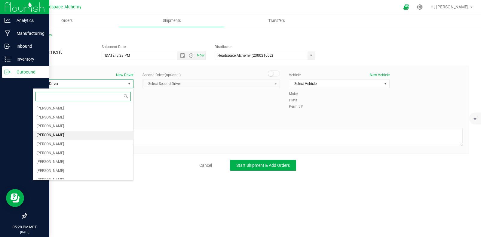
click at [49, 133] on span "[PERSON_NAME]" at bounding box center [50, 136] width 27 height 8
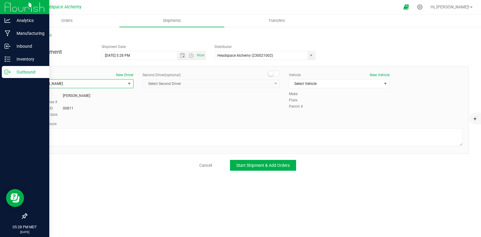
click at [275, 74] on span at bounding box center [274, 74] width 12 height 6
click at [273, 84] on span "select" at bounding box center [275, 83] width 5 height 5
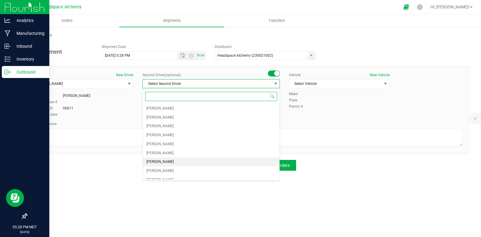
click at [160, 162] on span "[PERSON_NAME]" at bounding box center [159, 162] width 27 height 8
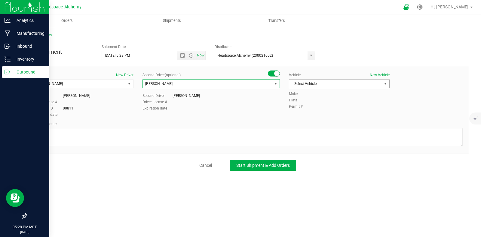
click at [320, 79] on span "Select Vehicle" at bounding box center [339, 83] width 101 height 9
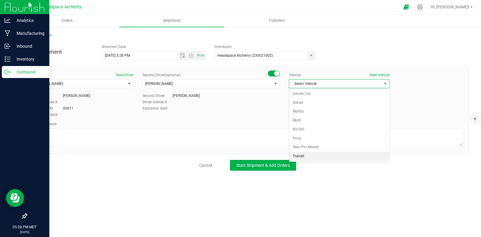
click at [297, 158] on li "Transit" at bounding box center [339, 156] width 100 height 9
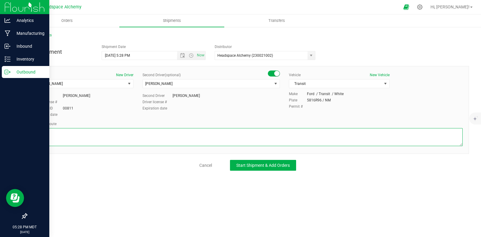
paste textarea "[STREET_ADDRESS]  Take S Compress Rd to [PERSON_NAME] 50 sec (0.3 mi)  Take I…"
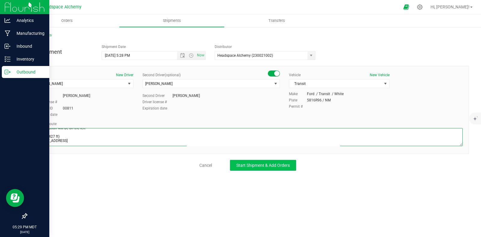
type textarea "[STREET_ADDRESS]  Take S Compress Rd to [PERSON_NAME] 50 sec (0.3 mi)  Take I…"
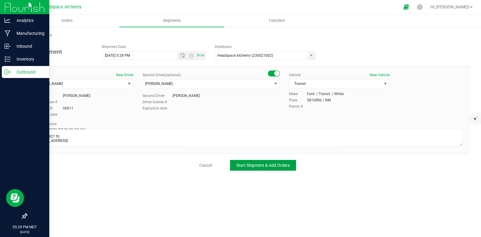
click at [264, 165] on span "Start Shipment & Add Orders" at bounding box center [262, 165] width 53 height 5
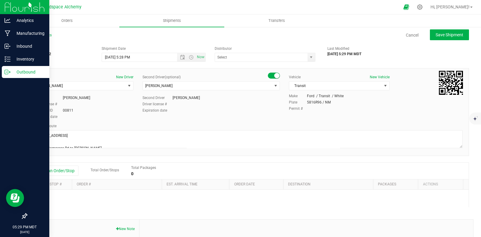
type input "Headspace Alchemy (230021002)"
click at [65, 172] on button "Add an Order/Stop" at bounding box center [54, 171] width 47 height 10
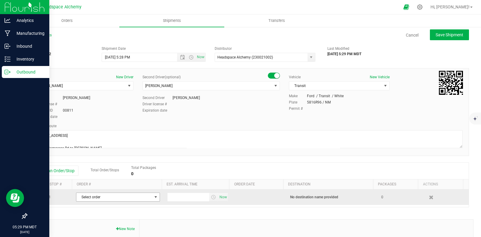
click at [129, 196] on span "Select order" at bounding box center [114, 197] width 76 height 8
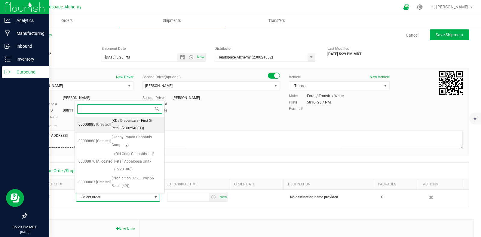
scroll to position [165, 0]
click at [142, 125] on span "(Old Gods Cannabis Inc/ Retail Appaloosa Unit7 (R220186))" at bounding box center [137, 122] width 47 height 23
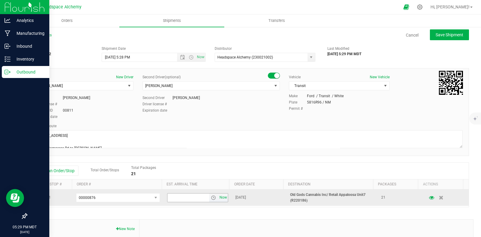
click at [218, 197] on span "Now" at bounding box center [223, 197] width 10 height 9
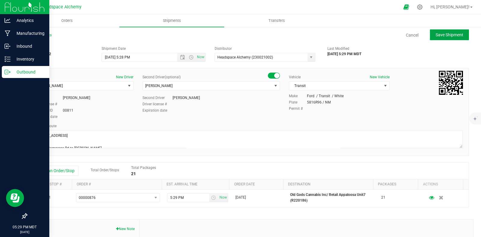
click at [451, 34] on span "Save Shipment" at bounding box center [449, 34] width 28 height 5
type input "[DATE] 11:28 PM"
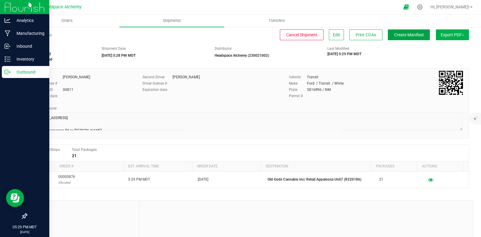
click at [408, 36] on span "Create Manifest" at bounding box center [409, 34] width 30 height 5
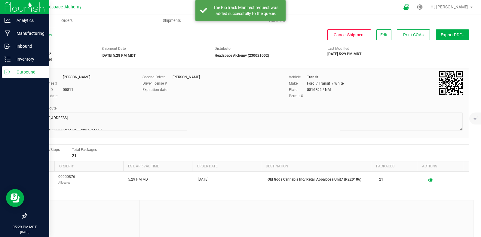
click at [454, 35] on span "Export PDF" at bounding box center [451, 34] width 23 height 5
click at [436, 46] on span "Manifest by Package ID" at bounding box center [443, 48] width 38 height 4
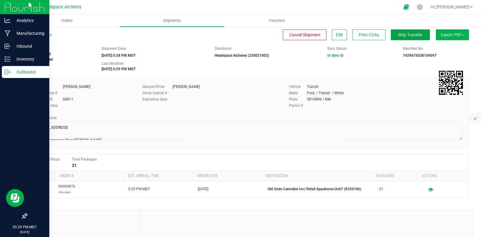
click at [399, 35] on span "Ship Transfer" at bounding box center [410, 34] width 25 height 5
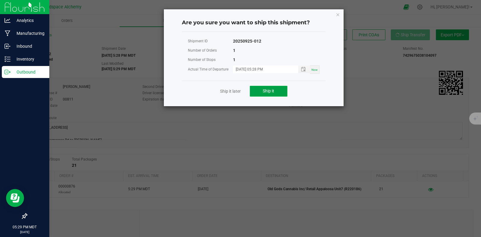
click at [274, 91] on span "Ship it" at bounding box center [268, 91] width 11 height 5
